Goal: Information Seeking & Learning: Learn about a topic

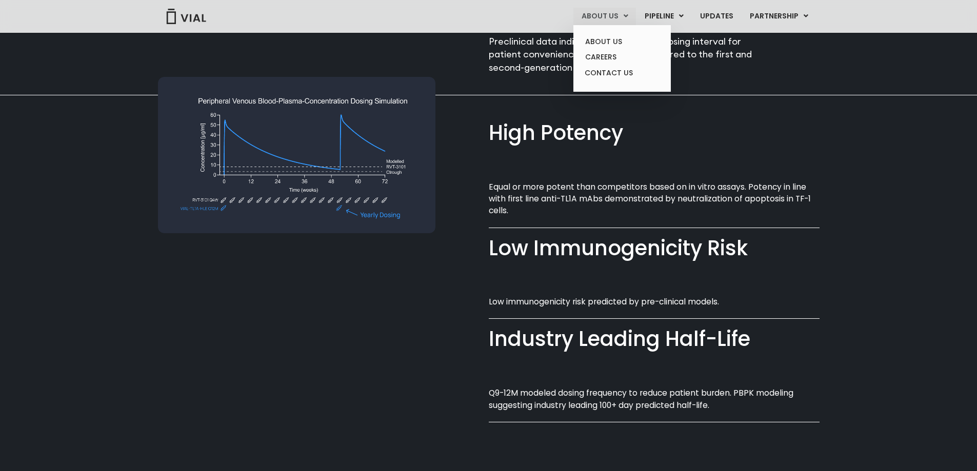
scroll to position [695, 0]
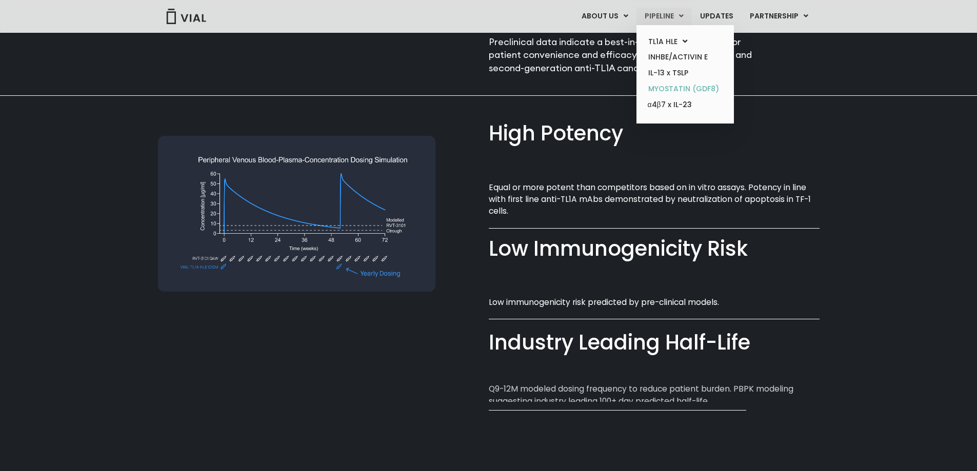
click at [707, 91] on link "MYOSTATIN (GDF8)" at bounding box center [685, 89] width 90 height 16
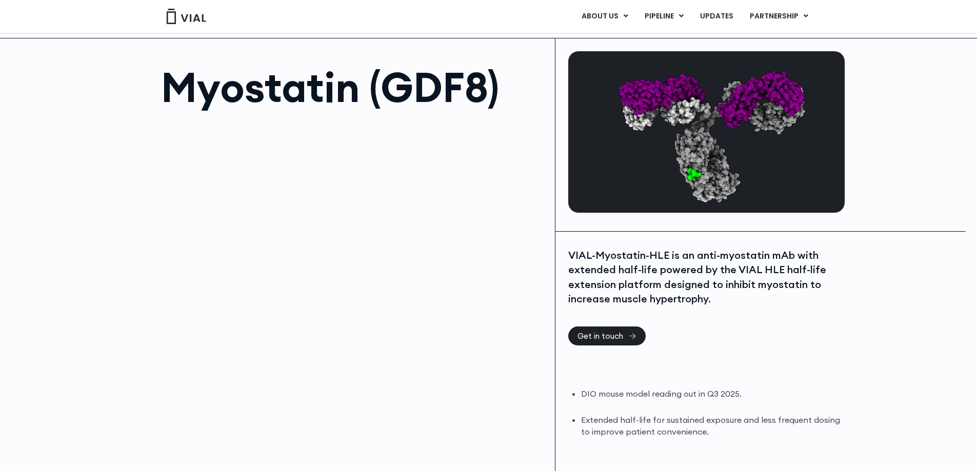
scroll to position [25, 0]
click at [720, 16] on link "UPDATES" at bounding box center [716, 16] width 49 height 17
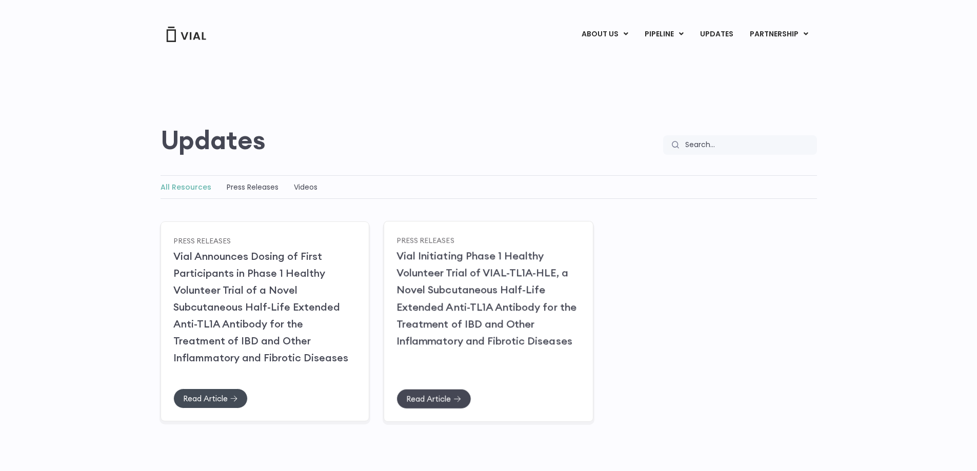
drag, startPoint x: 456, startPoint y: 396, endPoint x: 423, endPoint y: 395, distance: 32.3
click at [423, 395] on span "Read Article" at bounding box center [428, 399] width 45 height 8
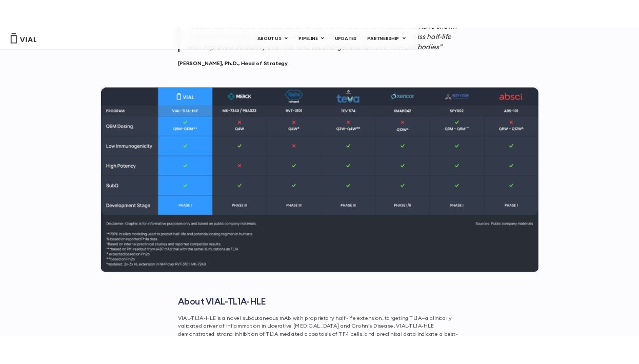
scroll to position [1156, 0]
